Goal: Check status: Check status

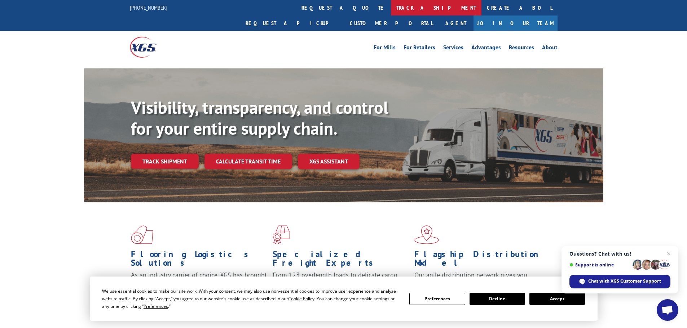
click at [391, 6] on link "track a shipment" at bounding box center [436, 8] width 91 height 16
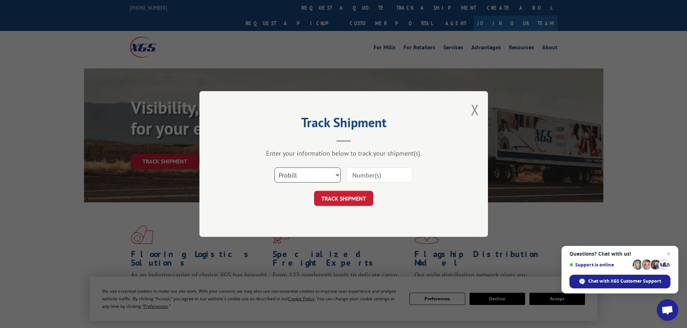
click at [301, 179] on select "Select category... Probill BOL PO" at bounding box center [307, 175] width 66 height 15
select select "bol"
click at [274, 168] on select "Select category... Probill BOL PO" at bounding box center [307, 175] width 66 height 15
click at [382, 177] on input at bounding box center [379, 175] width 66 height 15
paste input "5993113"
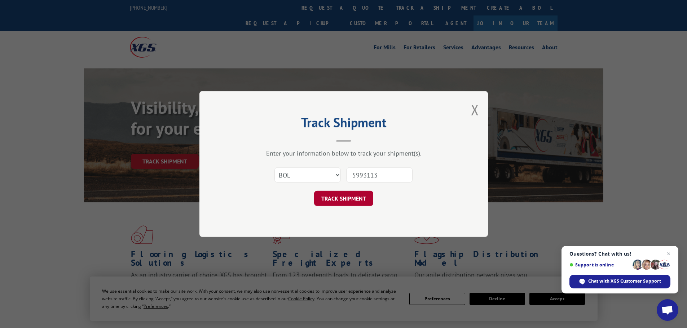
type input "5993113"
click at [351, 197] on button "TRACK SHIPMENT" at bounding box center [343, 198] width 59 height 15
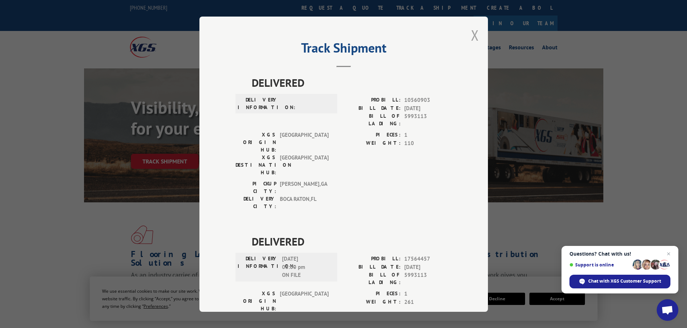
click at [471, 37] on button "Close modal" at bounding box center [475, 35] width 8 height 19
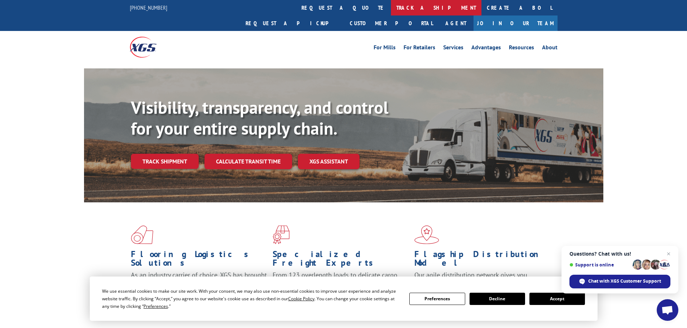
click at [391, 10] on link "track a shipment" at bounding box center [436, 8] width 91 height 16
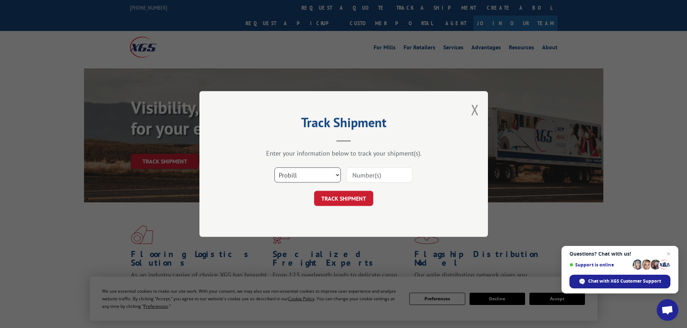
click at [294, 177] on select "Select category... Probill BOL PO" at bounding box center [307, 175] width 66 height 15
select select "bol"
click at [274, 168] on select "Select category... Probill BOL PO" at bounding box center [307, 175] width 66 height 15
click at [373, 173] on input at bounding box center [379, 175] width 66 height 15
paste input "6001566"
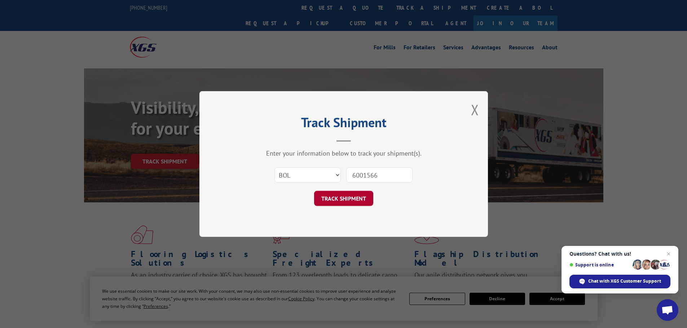
type input "6001566"
click at [348, 203] on button "TRACK SHIPMENT" at bounding box center [343, 198] width 59 height 15
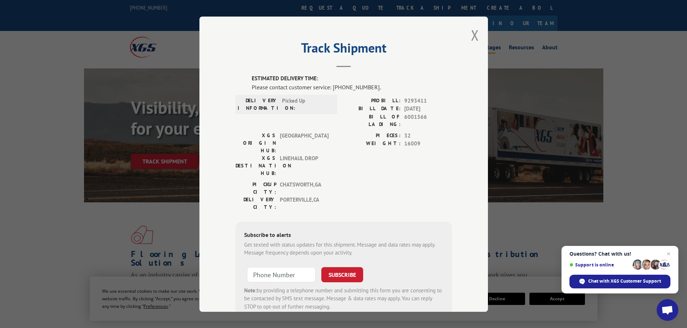
click at [471, 36] on button "Close modal" at bounding box center [475, 35] width 8 height 19
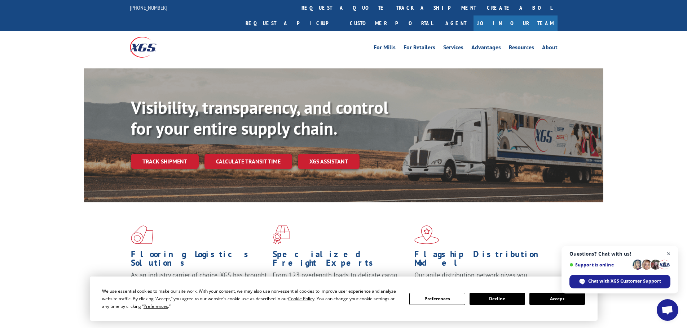
click at [670, 255] on span "Open chat" at bounding box center [668, 254] width 9 height 9
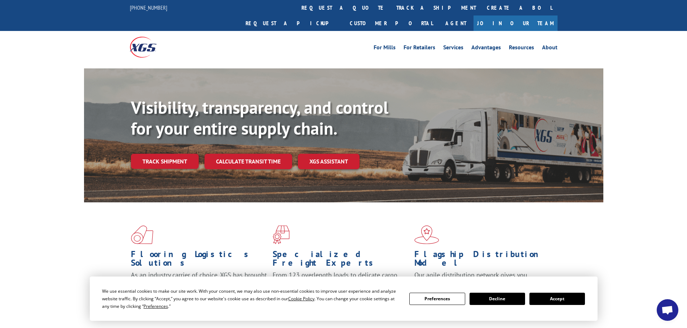
click at [497, 302] on button "Decline" at bounding box center [497, 299] width 56 height 12
